Goal: Task Accomplishment & Management: Complete application form

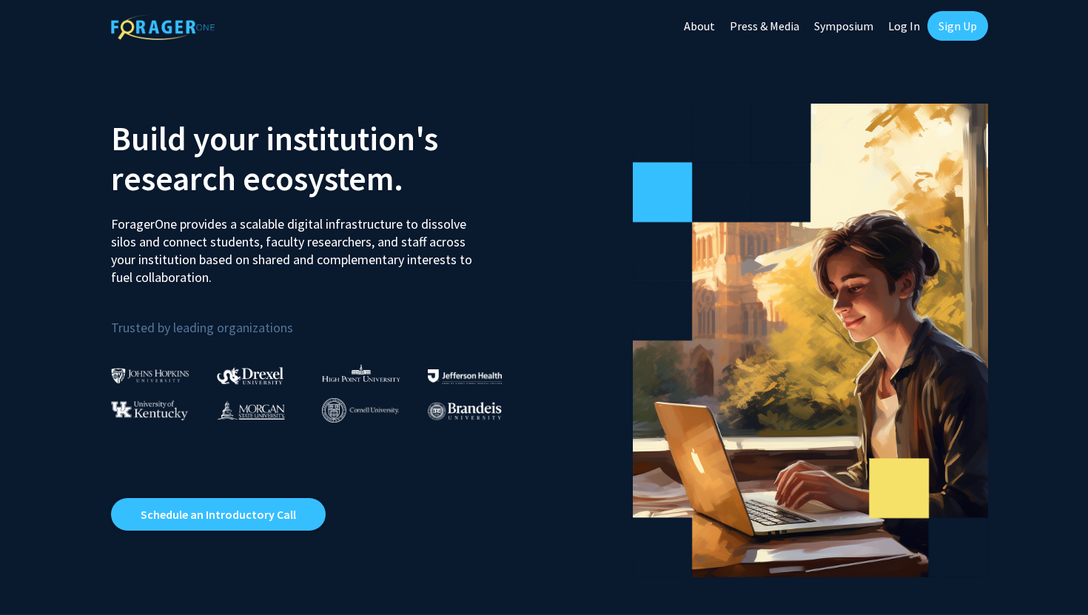
click at [970, 30] on link "Sign Up" at bounding box center [957, 26] width 61 height 30
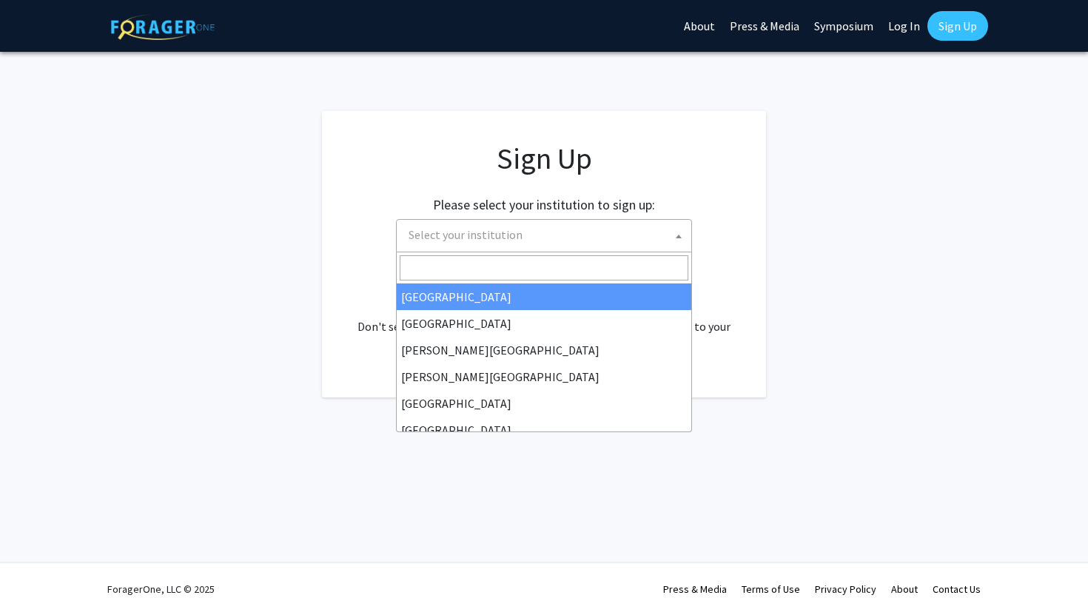
click at [655, 229] on span "Select your institution" at bounding box center [546, 235] width 289 height 30
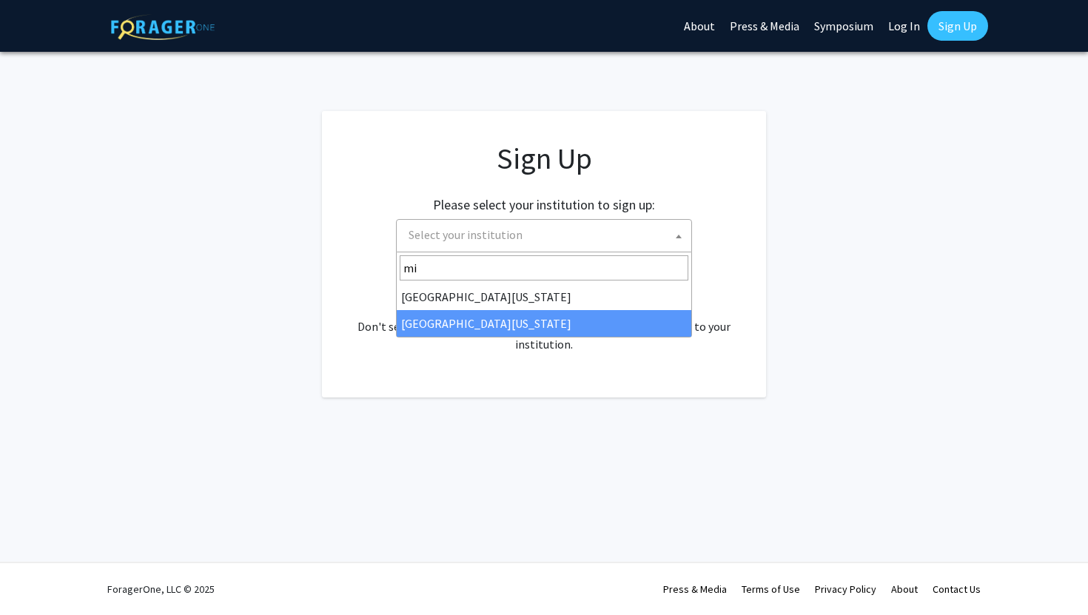
type input "mi"
select select "33"
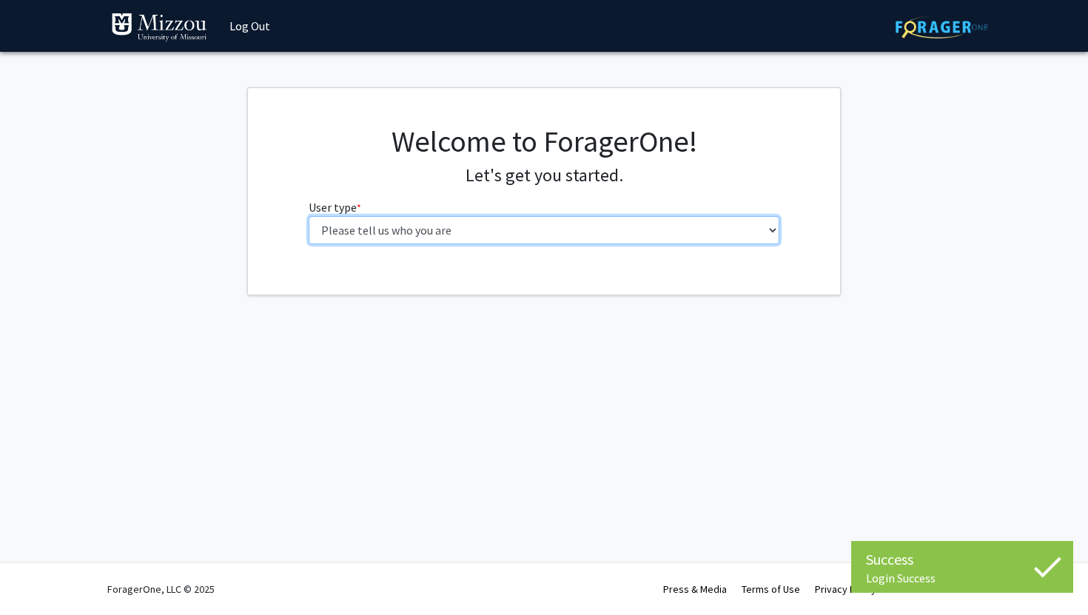
click at [549, 217] on select "Please tell us who you are Undergraduate Student Master's Student Doctoral Cand…" at bounding box center [544, 230] width 471 height 28
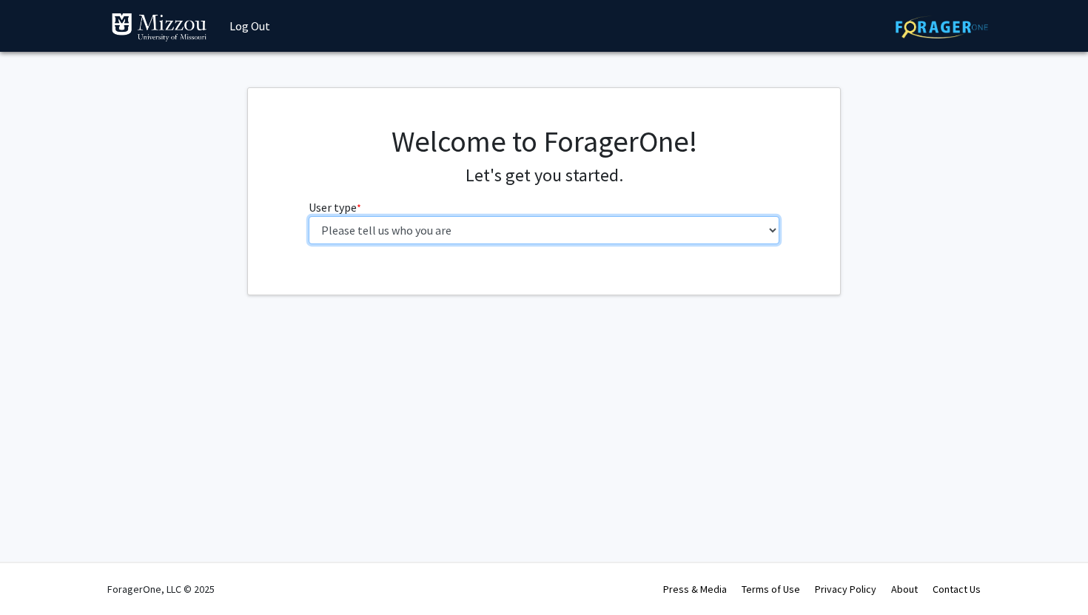
select select "1: undergrad"
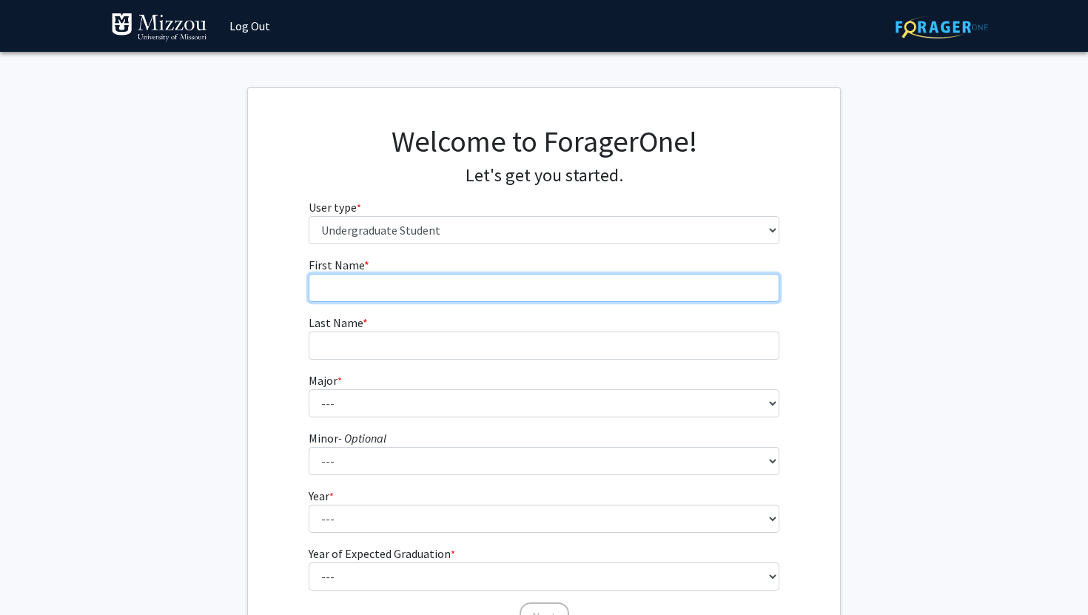
click at [454, 280] on input "First Name * required" at bounding box center [544, 288] width 471 height 28
type input "[PERSON_NAME]"
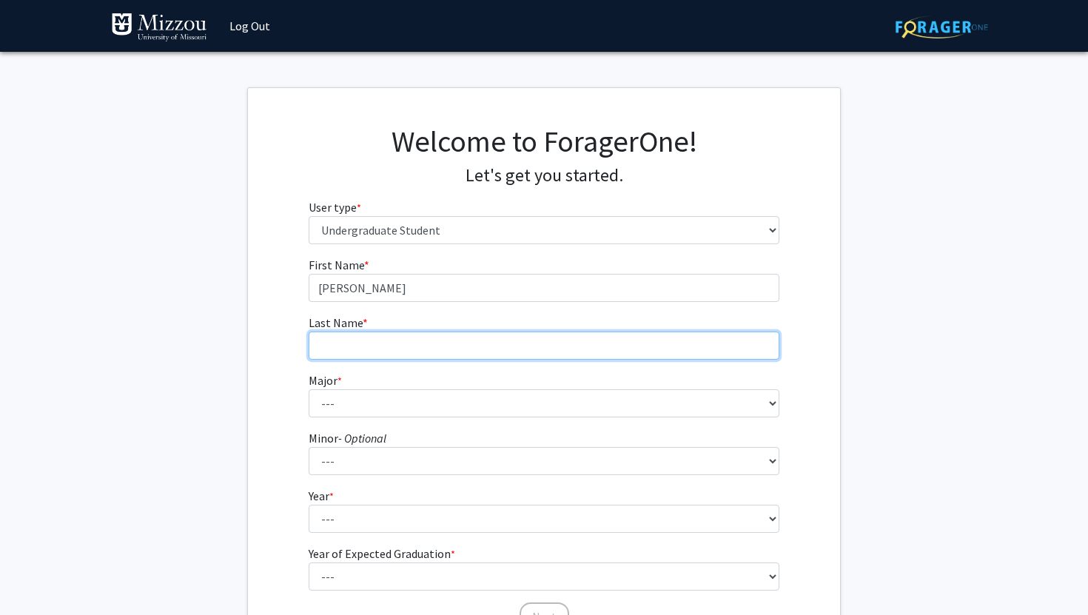
click at [407, 344] on input "Last Name * required" at bounding box center [544, 345] width 471 height 28
type input "[PERSON_NAME]"
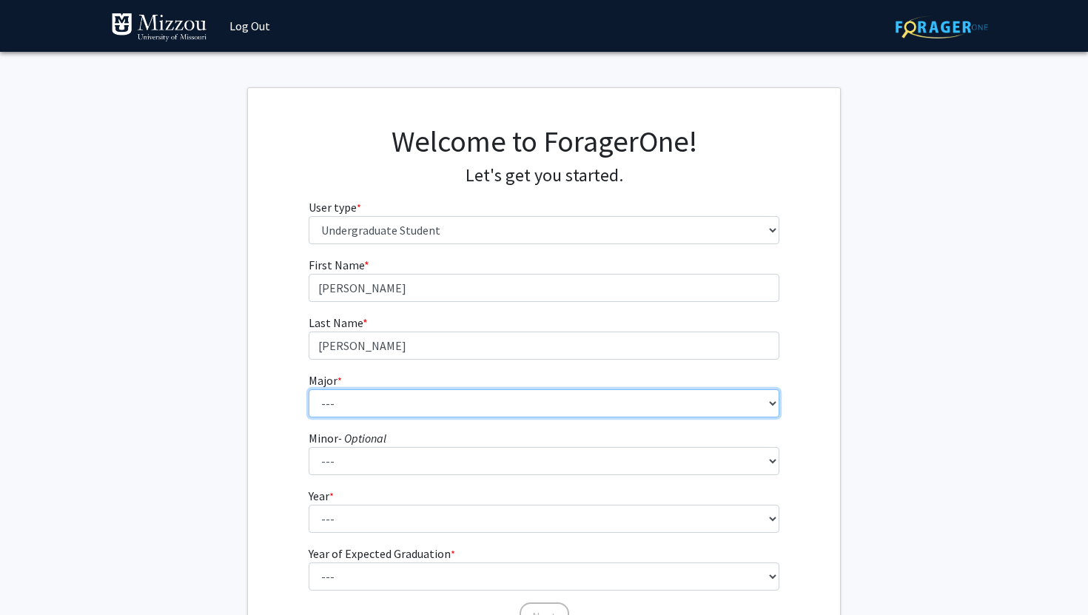
click at [362, 404] on select "--- Agribusiness Management Agricultural Education Agricultural Education: Comm…" at bounding box center [544, 403] width 471 height 28
click at [391, 396] on select "--- Agribusiness Management Agricultural Education Agricultural Education: Comm…" at bounding box center [544, 403] width 471 height 28
select select "39: 2535"
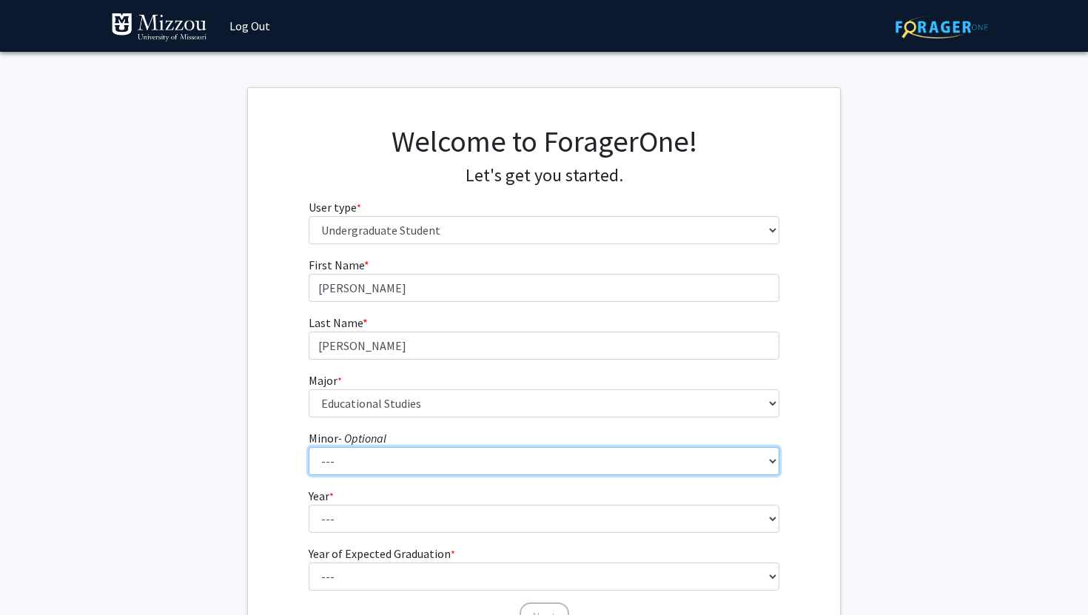
click at [402, 450] on select "--- Accountancy Aerospace Engineering Aerospace Studies Agribusiness Management…" at bounding box center [544, 461] width 471 height 28
select select "20: 1976"
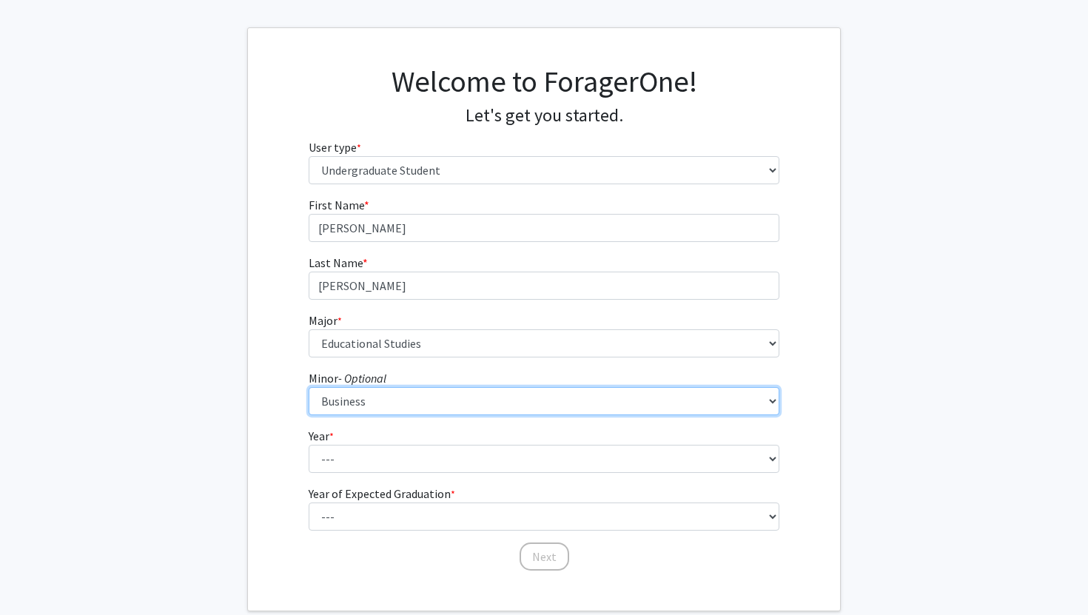
scroll to position [75, 0]
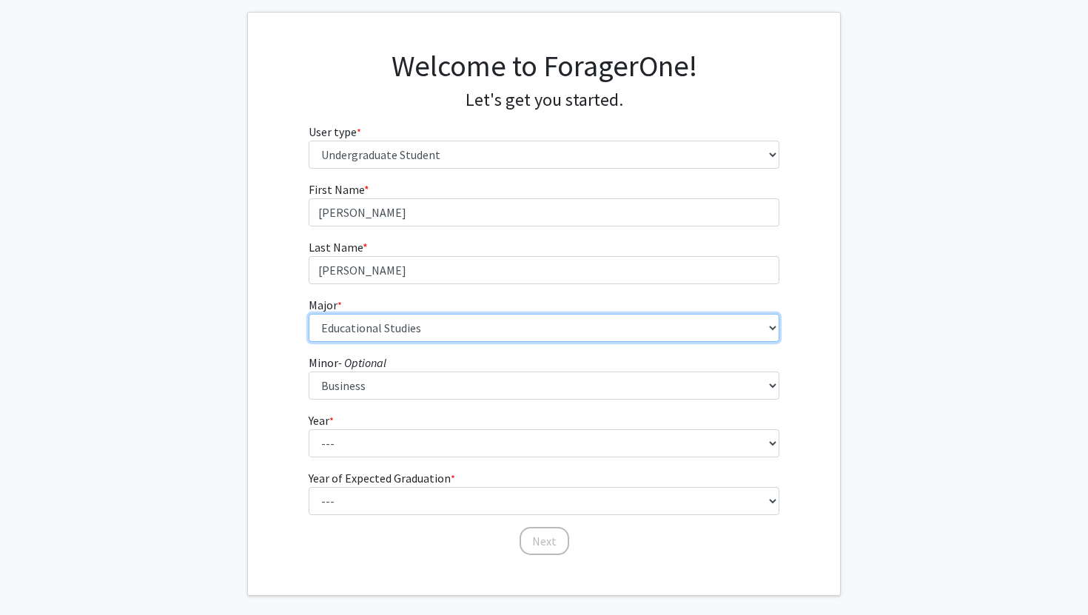
click at [433, 323] on select "--- Agribusiness Management Agricultural Education Agricultural Education: Comm…" at bounding box center [544, 328] width 471 height 28
select select "32: 2637"
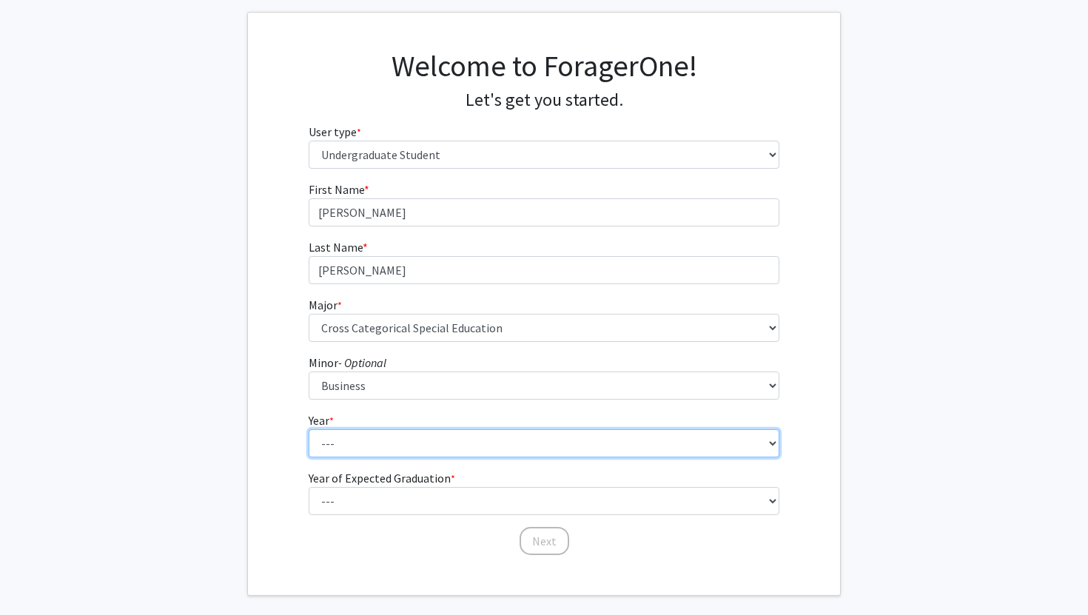
click at [379, 442] on select "--- First-year Sophomore Junior Senior Postbaccalaureate Certificate" at bounding box center [544, 443] width 471 height 28
select select "1: first-year"
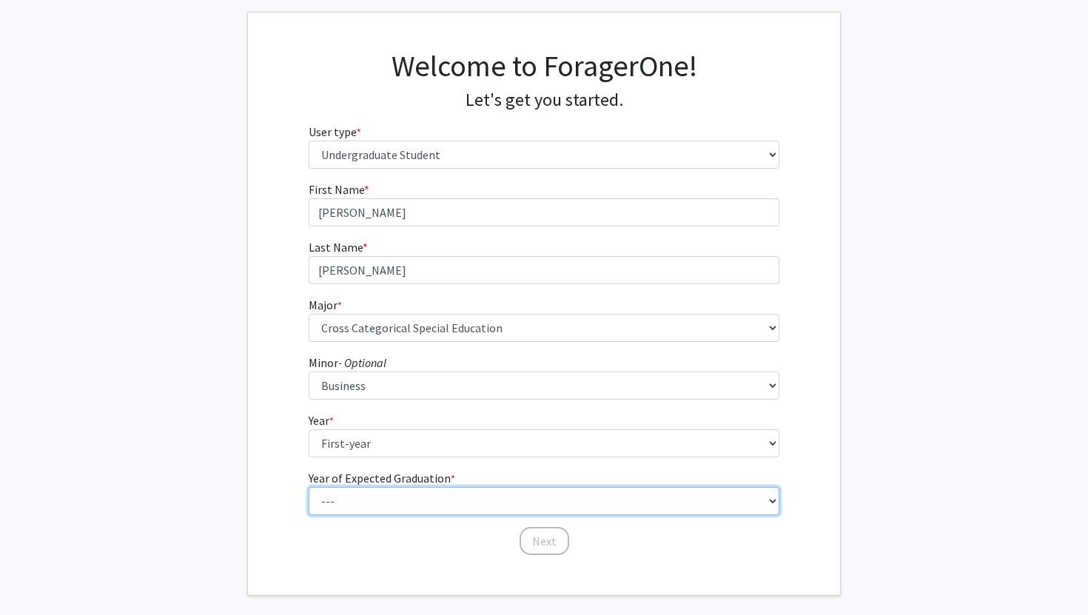
click at [380, 491] on select "--- 2025 2026 2027 2028 2029 2030 2031 2032 2033 2034" at bounding box center [544, 501] width 471 height 28
select select "5: 2029"
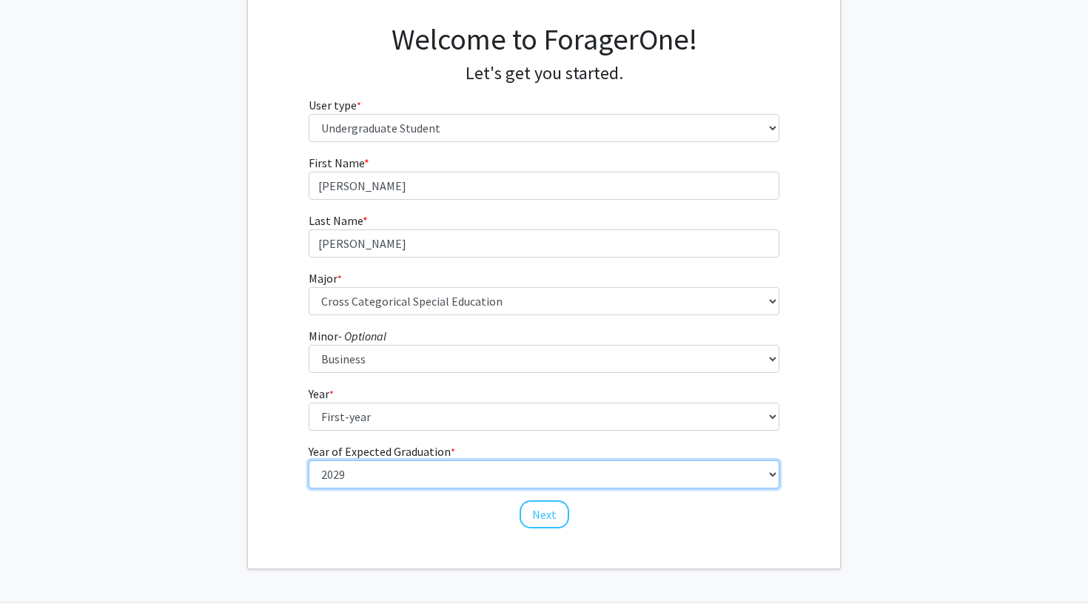
scroll to position [142, 0]
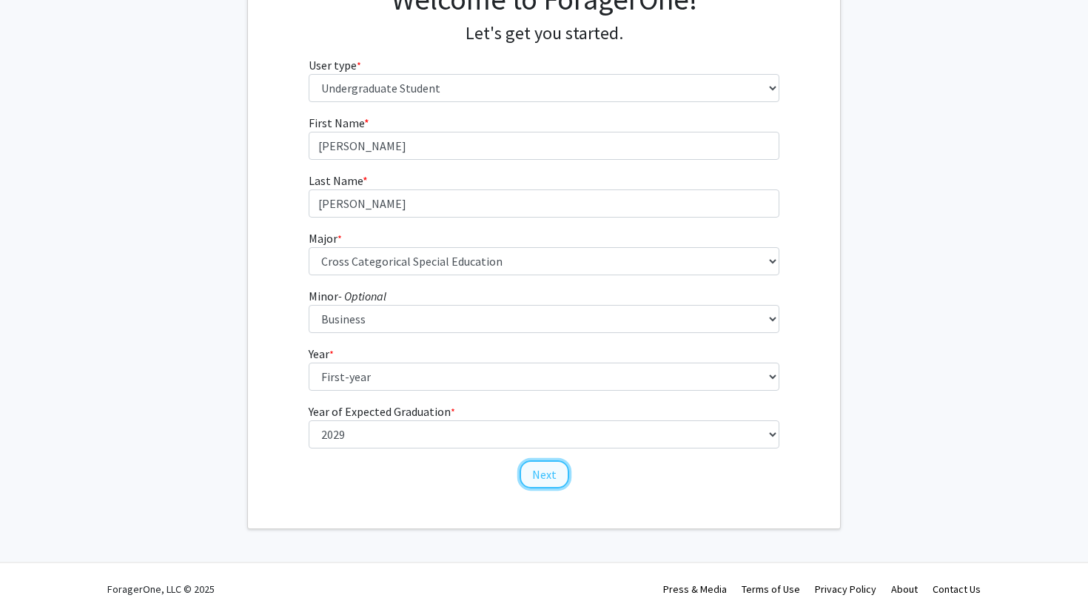
click at [547, 478] on button "Next" at bounding box center [544, 474] width 50 height 28
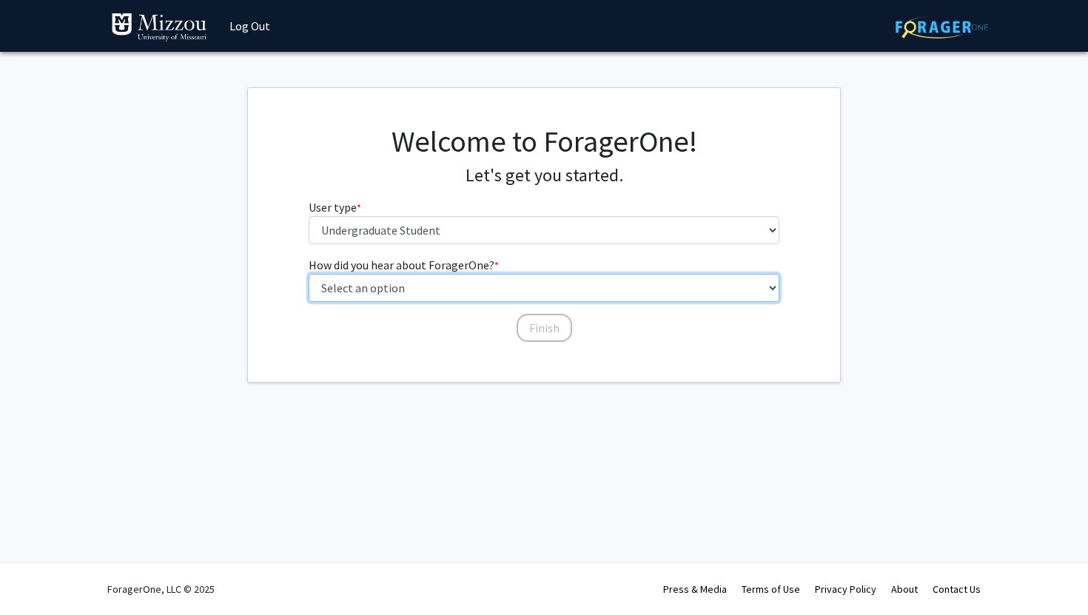
click at [461, 284] on select "Select an option Peer/student recommendation Faculty/staff recommendation Unive…" at bounding box center [544, 288] width 471 height 28
click at [441, 294] on select "Select an option Peer/student recommendation Faculty/staff recommendation Unive…" at bounding box center [544, 288] width 471 height 28
select select "2: faculty_recommendation"
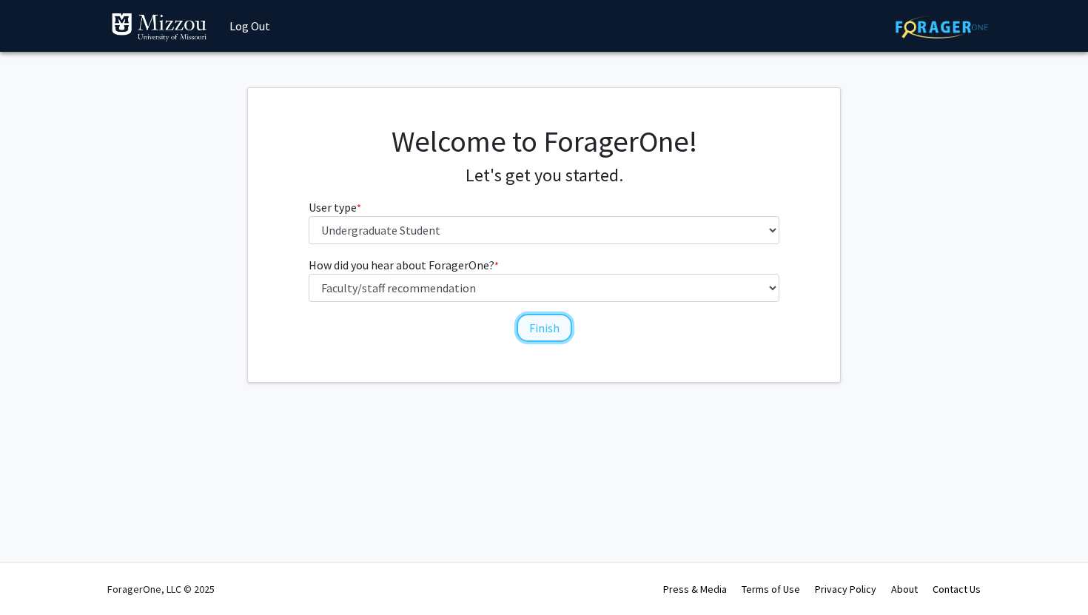
click at [533, 329] on button "Finish" at bounding box center [543, 328] width 55 height 28
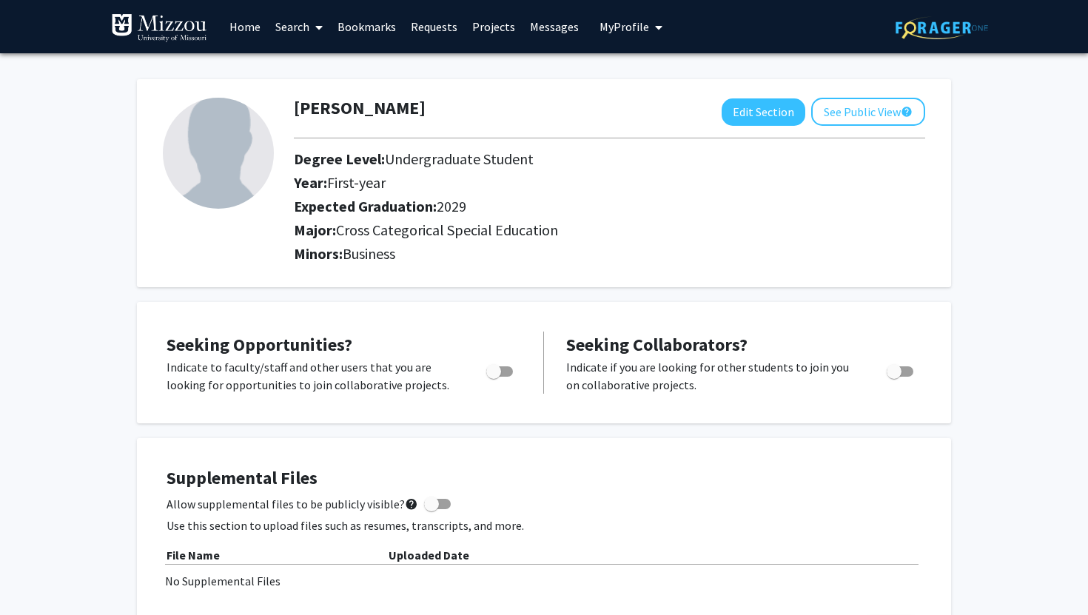
click at [303, 30] on link "Search" at bounding box center [299, 27] width 62 height 52
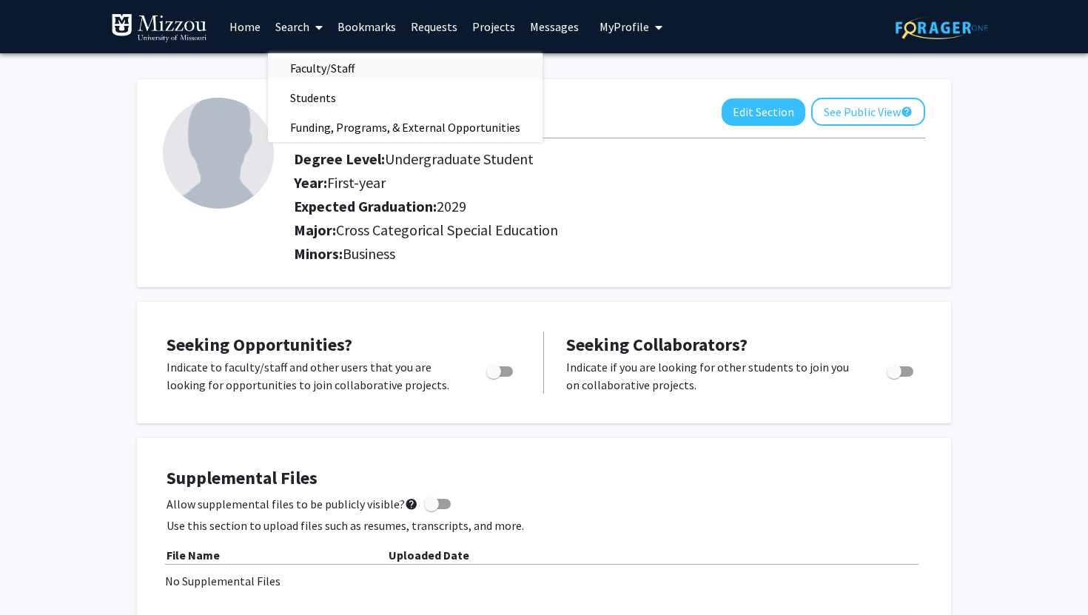
click at [324, 67] on span "Faculty/Staff" at bounding box center [322, 68] width 109 height 30
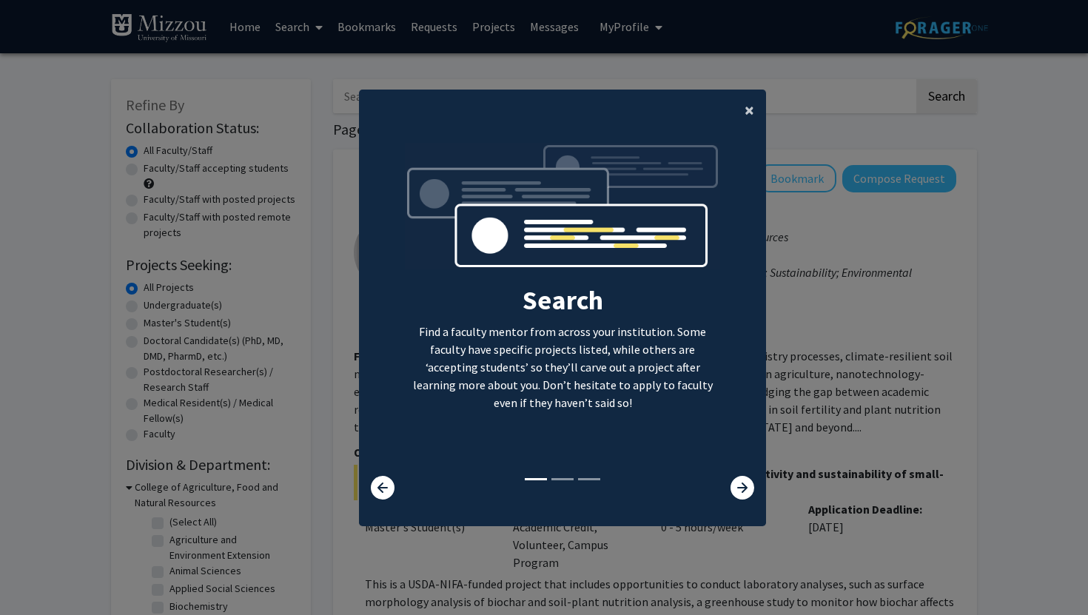
click at [749, 107] on span "×" at bounding box center [749, 109] width 10 height 23
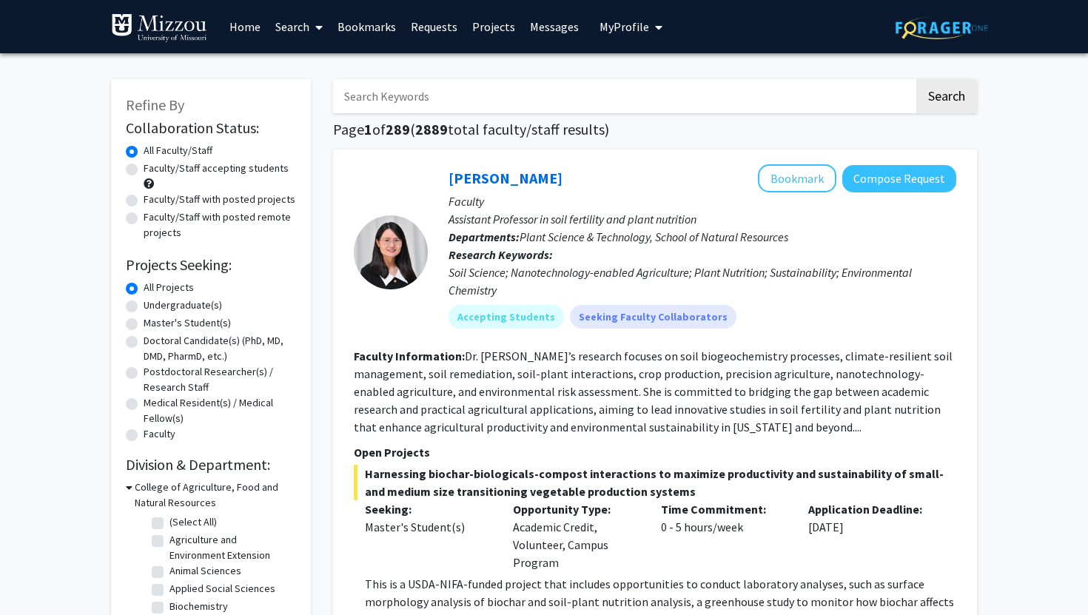
click at [670, 102] on input "Search Keywords" at bounding box center [623, 96] width 581 height 34
click at [916, 79] on button "Search" at bounding box center [946, 96] width 61 height 34
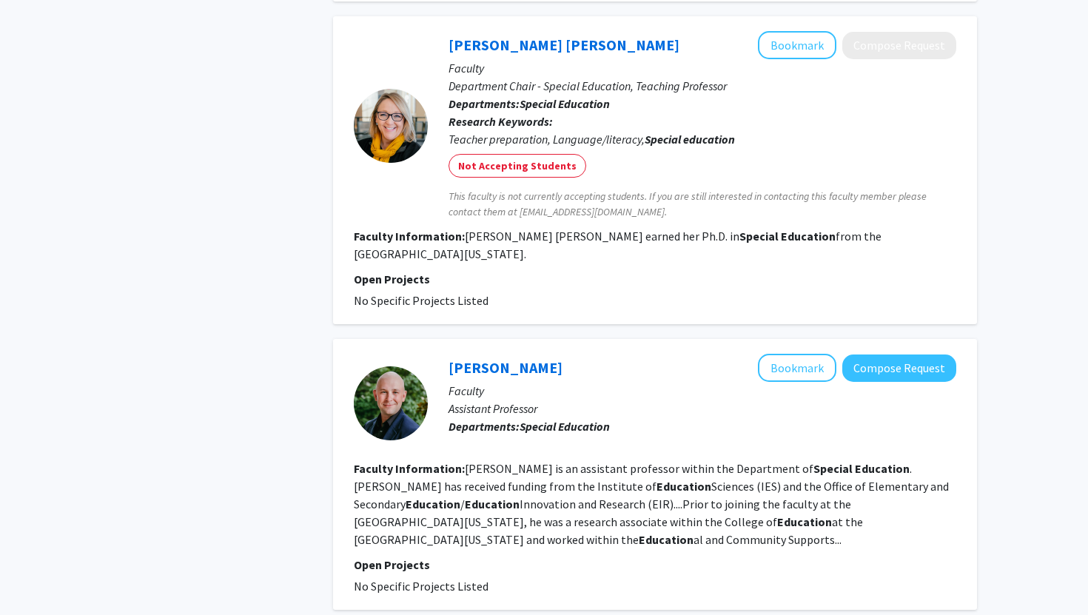
scroll to position [2558, 0]
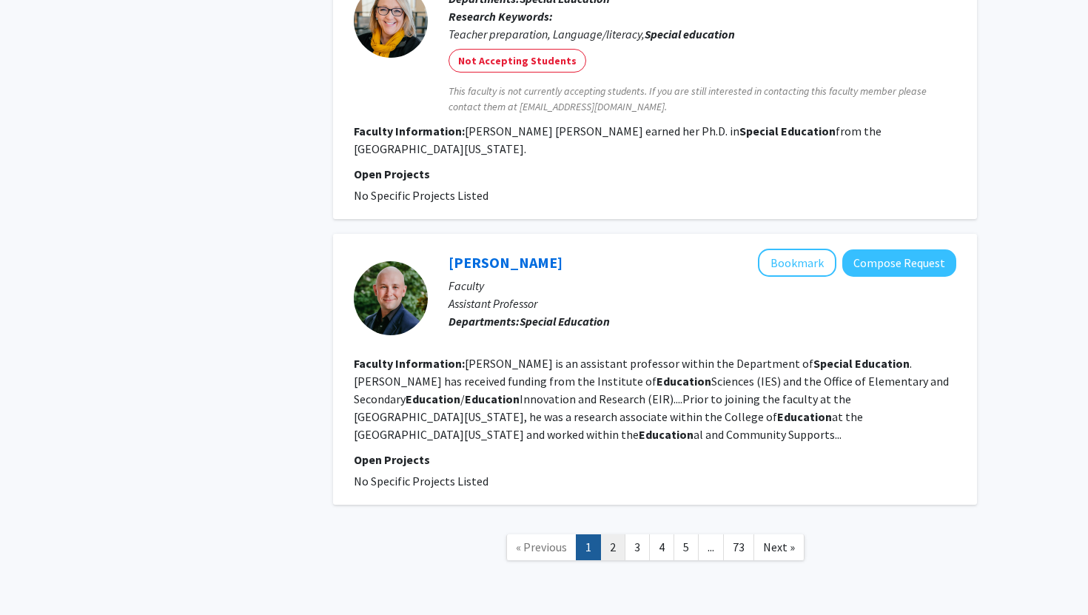
click at [607, 534] on link "2" at bounding box center [612, 547] width 25 height 26
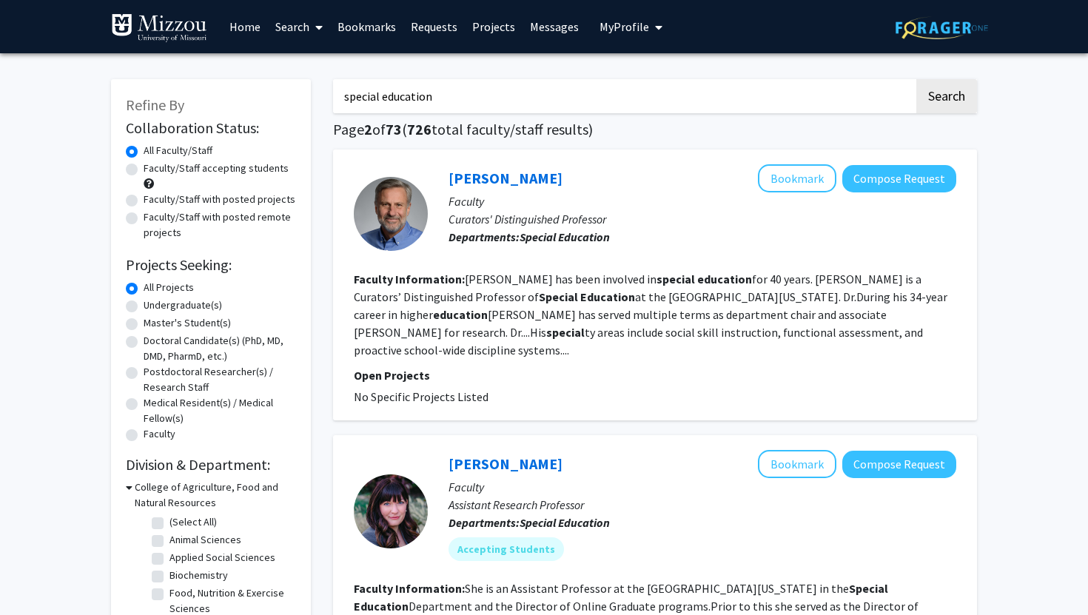
click at [838, 90] on input "special education" at bounding box center [623, 96] width 581 height 34
type input "s"
type input "[PERSON_NAME]"
click at [916, 79] on button "Search" at bounding box center [946, 96] width 61 height 34
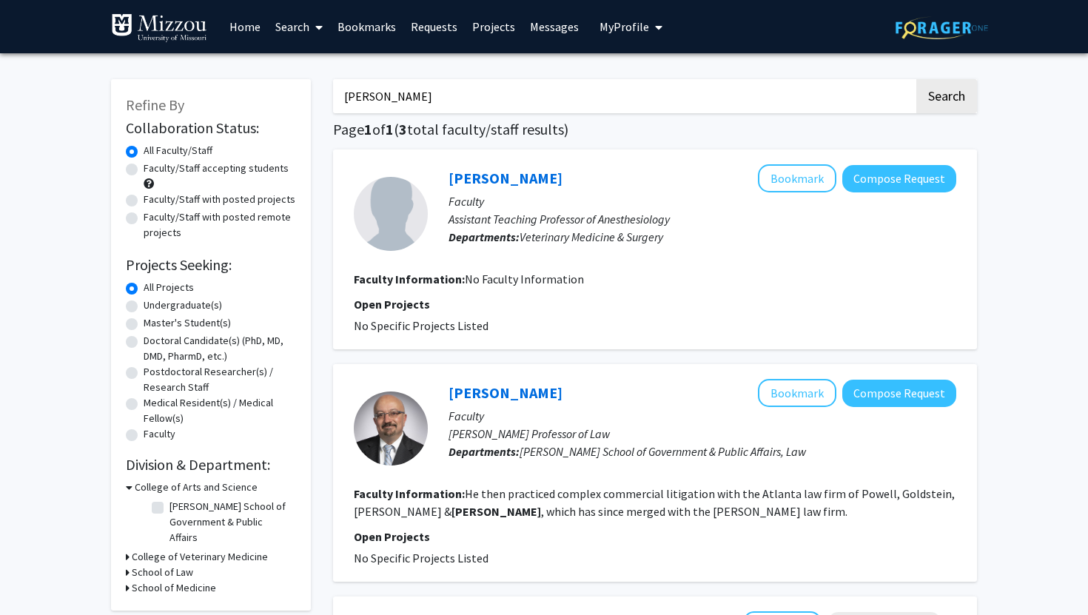
click at [247, 27] on link "Home" at bounding box center [245, 27] width 46 height 52
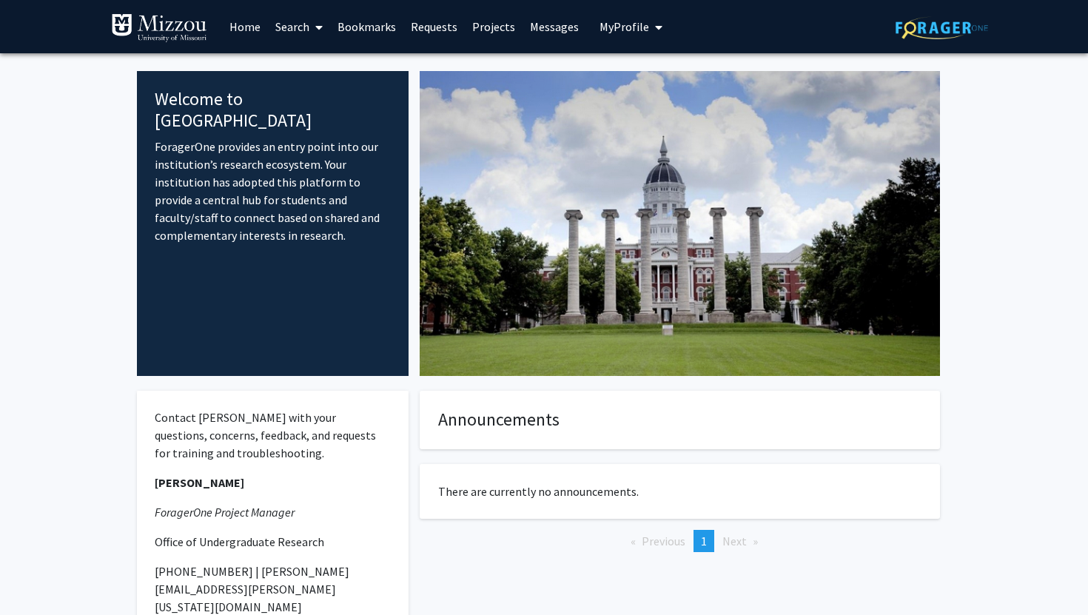
click at [443, 27] on link "Requests" at bounding box center [433, 27] width 61 height 52
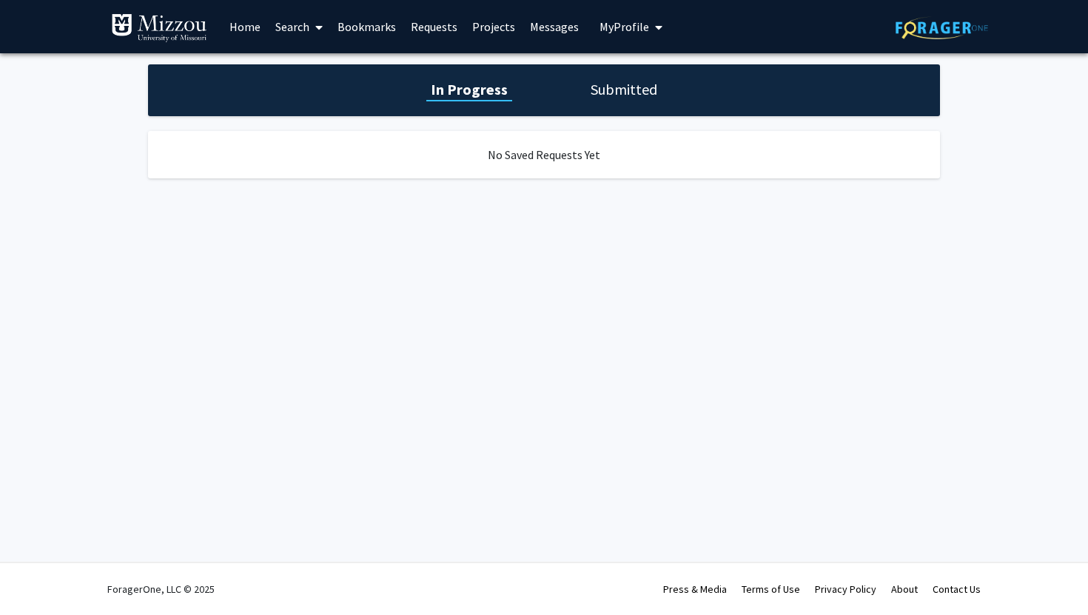
click at [485, 30] on link "Projects" at bounding box center [494, 27] width 58 height 52
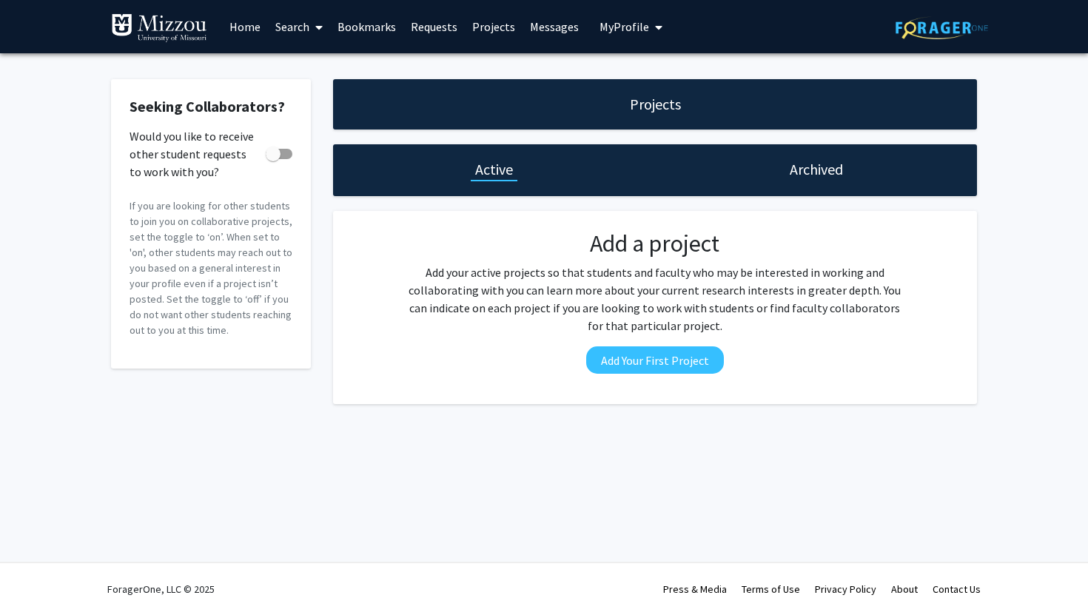
click at [539, 41] on link "Messages" at bounding box center [554, 27] width 64 height 52
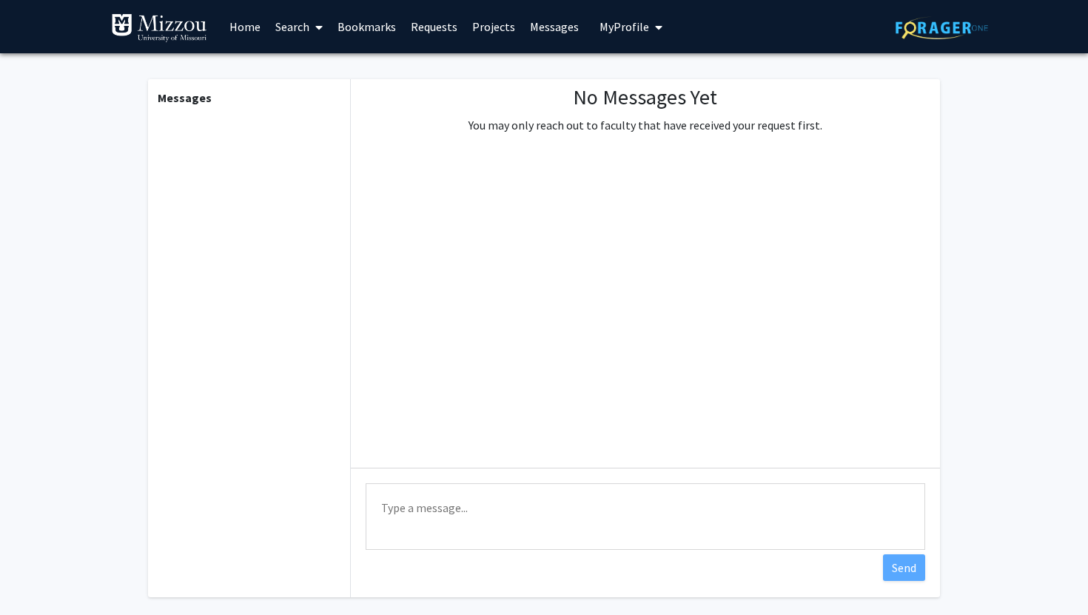
click at [604, 29] on span "My Profile" at bounding box center [624, 26] width 50 height 15
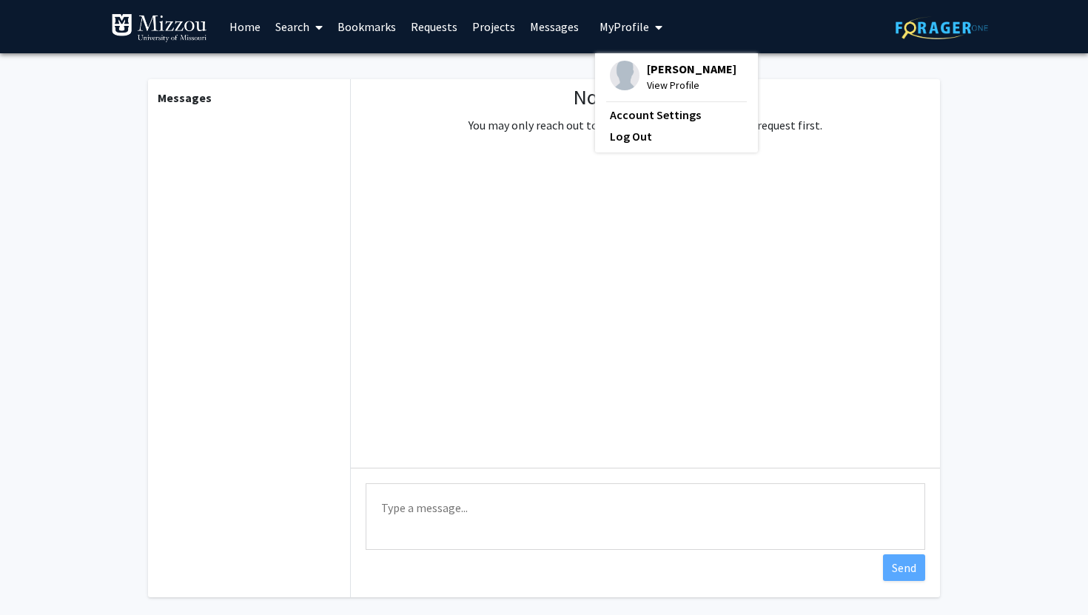
click at [249, 21] on link "Home" at bounding box center [245, 27] width 46 height 52
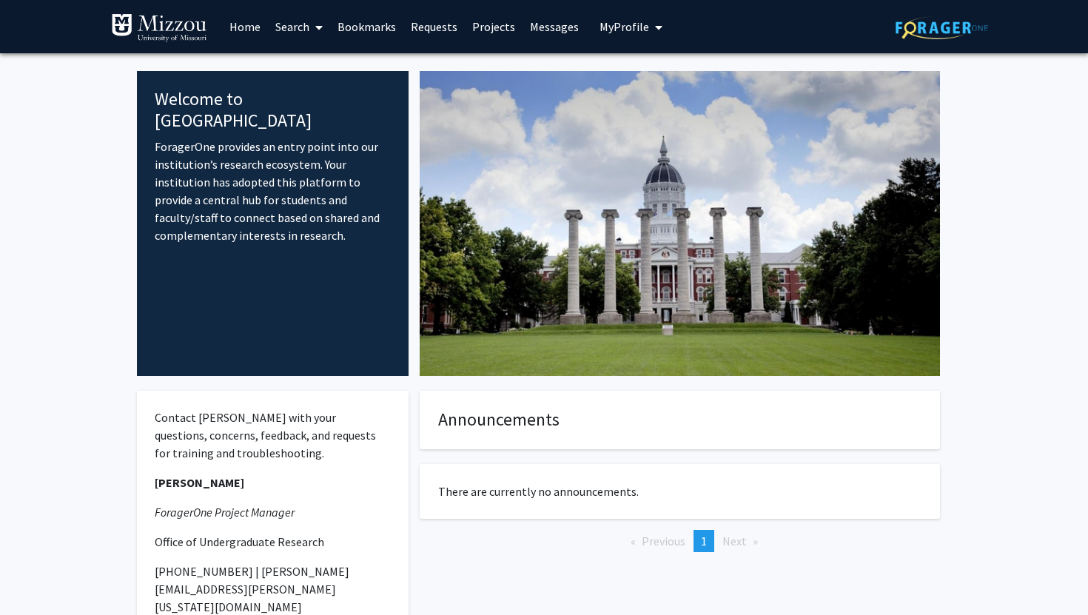
click at [254, 32] on link "Home" at bounding box center [245, 27] width 46 height 52
click at [320, 29] on icon at bounding box center [318, 27] width 7 height 12
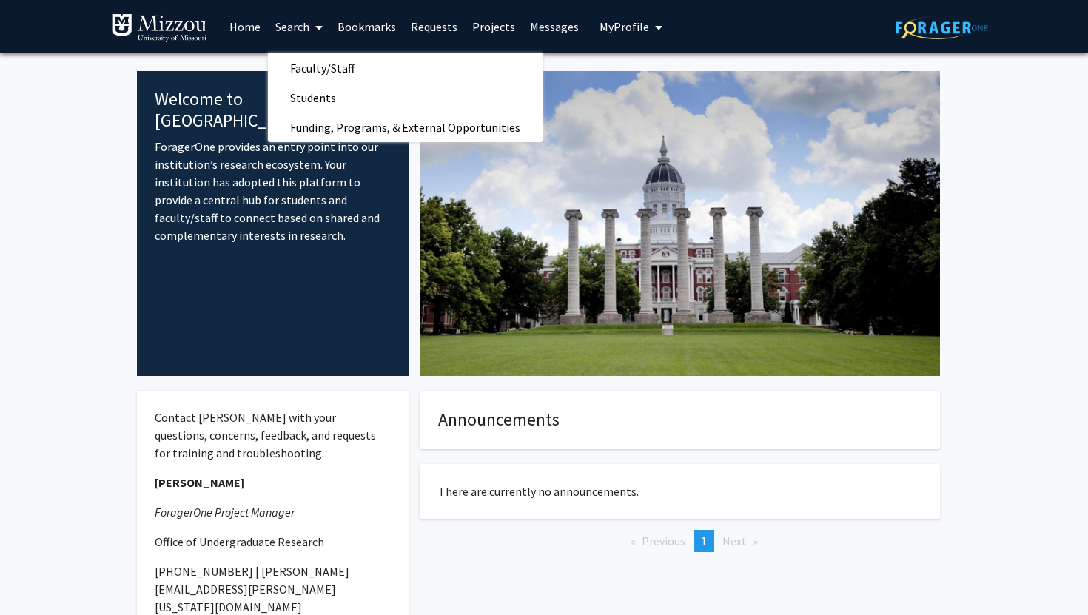
click at [59, 225] on fg-internal-home-page "Welcome to ForagerOne ForagerOne provides an entry point into our institution’s…" at bounding box center [544, 390] width 1088 height 675
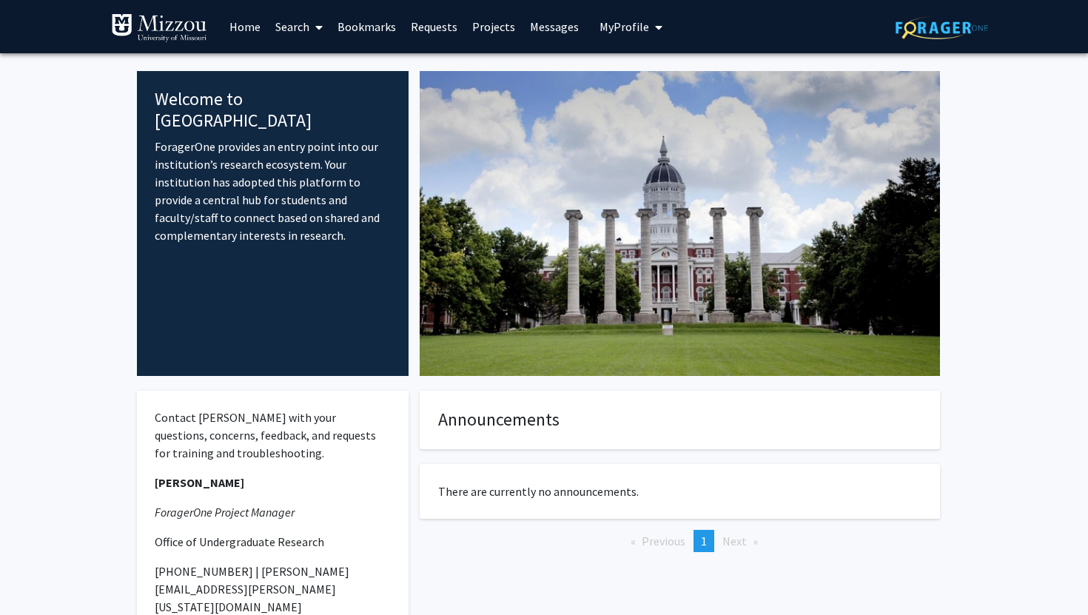
click at [235, 27] on link "Home" at bounding box center [245, 27] width 46 height 52
click at [184, 23] on img at bounding box center [159, 28] width 96 height 30
click at [323, 32] on icon at bounding box center [318, 27] width 7 height 12
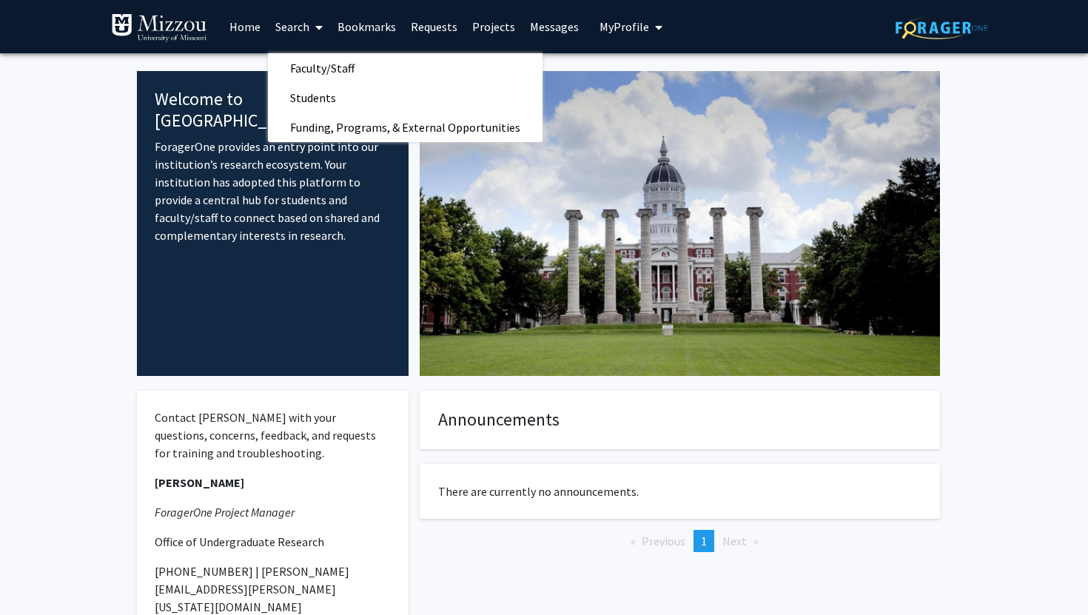
click at [412, 176] on div at bounding box center [679, 223] width 542 height 305
